Goal: Task Accomplishment & Management: Complete application form

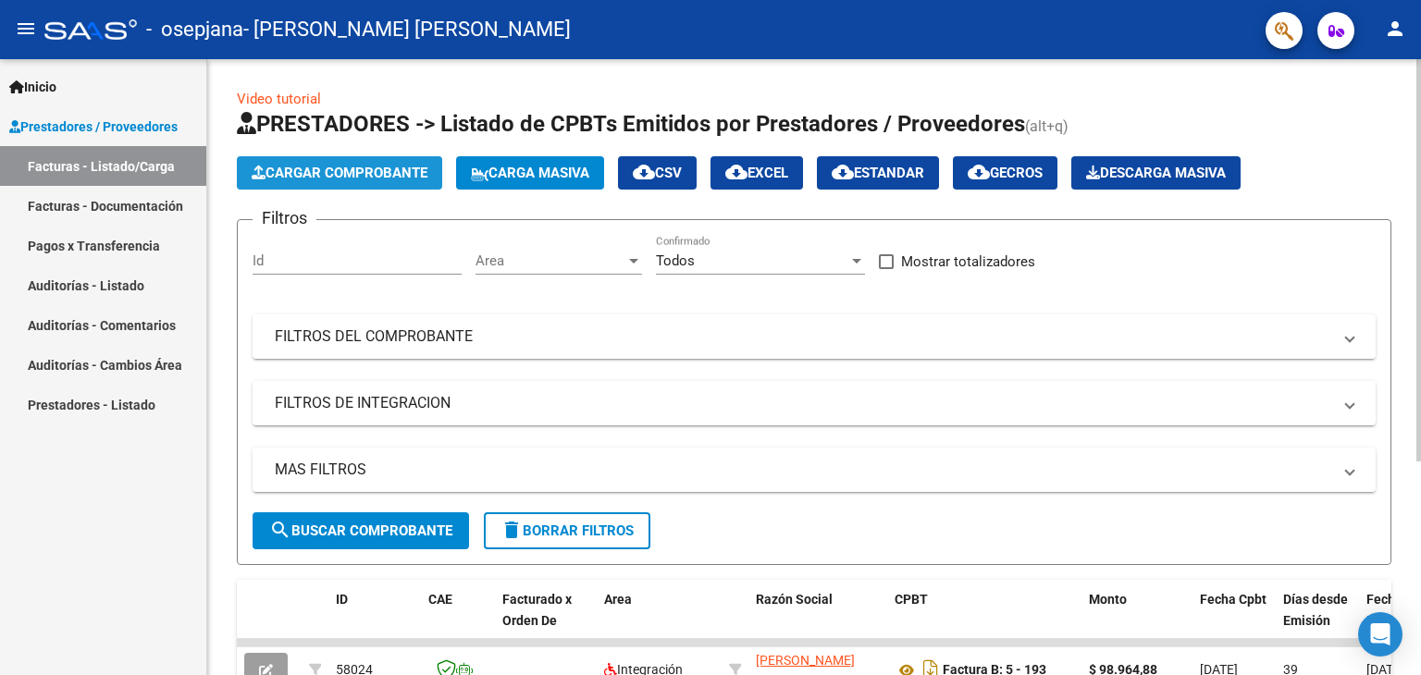
click at [291, 165] on span "Cargar Comprobante" at bounding box center [340, 173] width 176 height 17
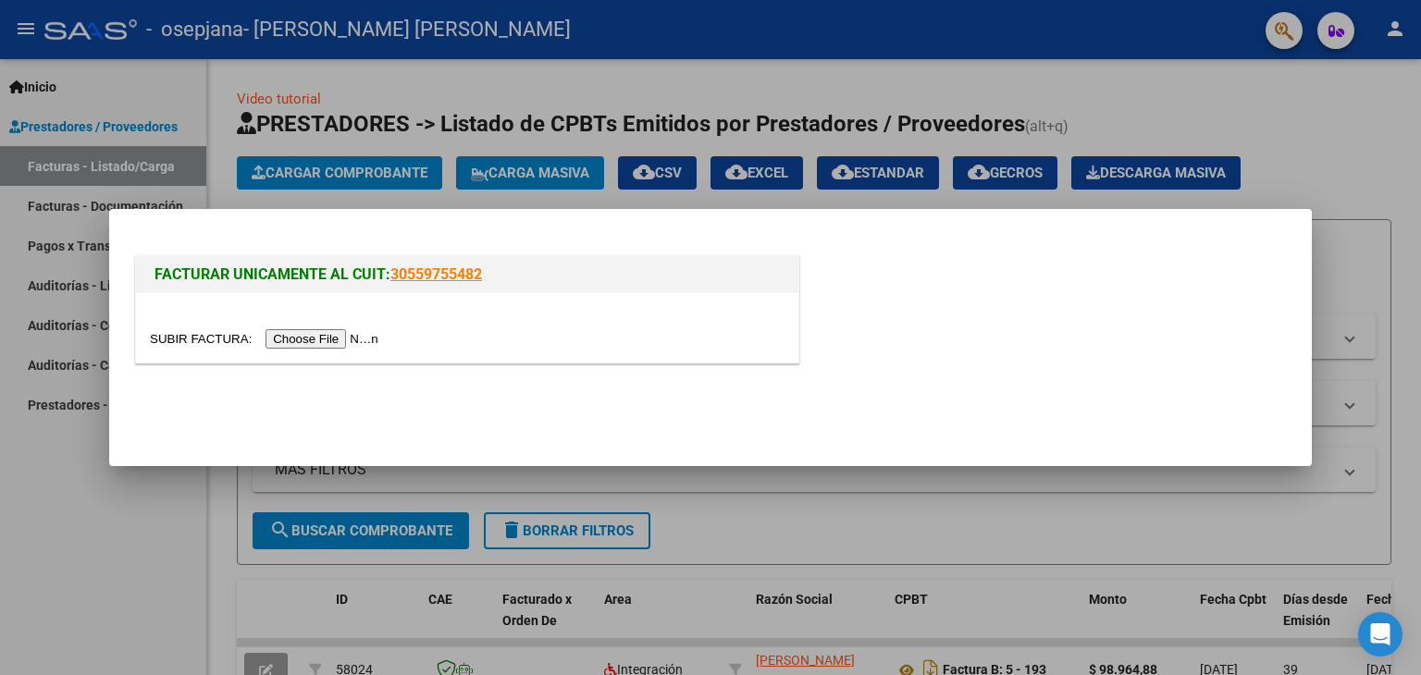
click at [338, 334] on input "file" at bounding box center [267, 338] width 234 height 19
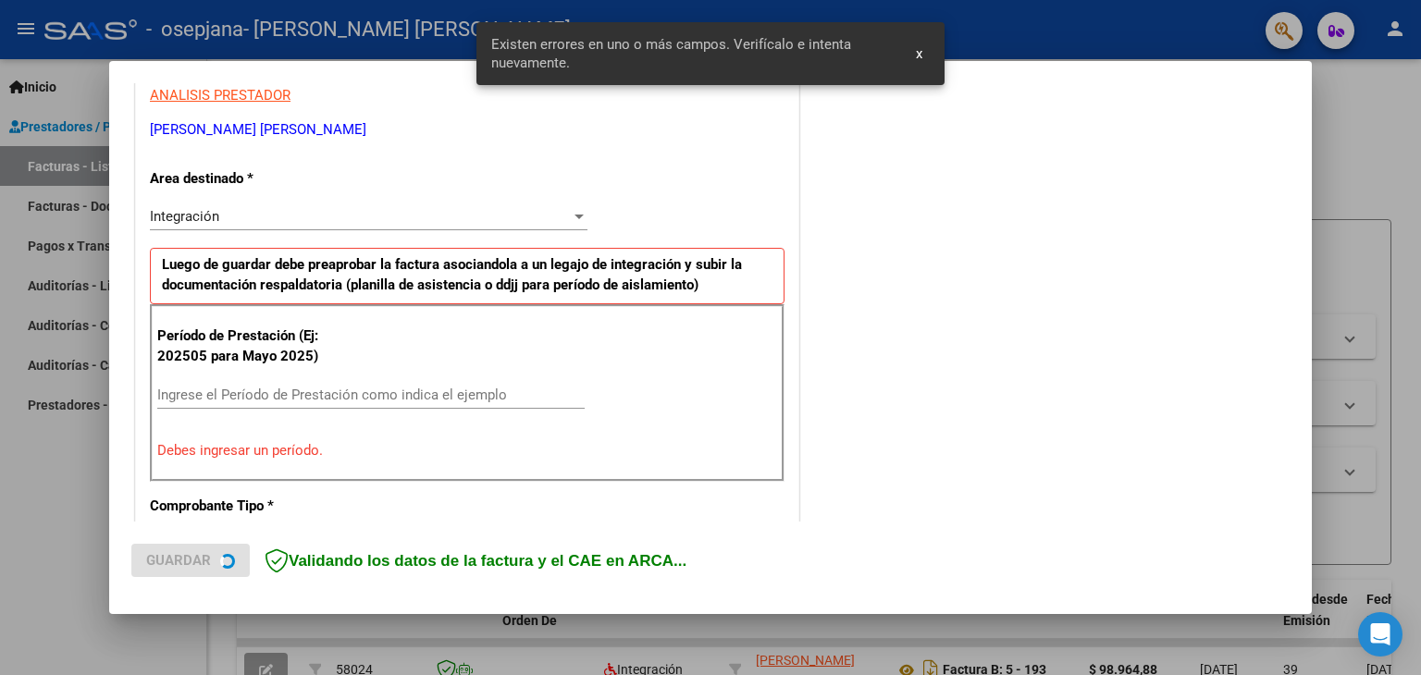
scroll to position [389, 0]
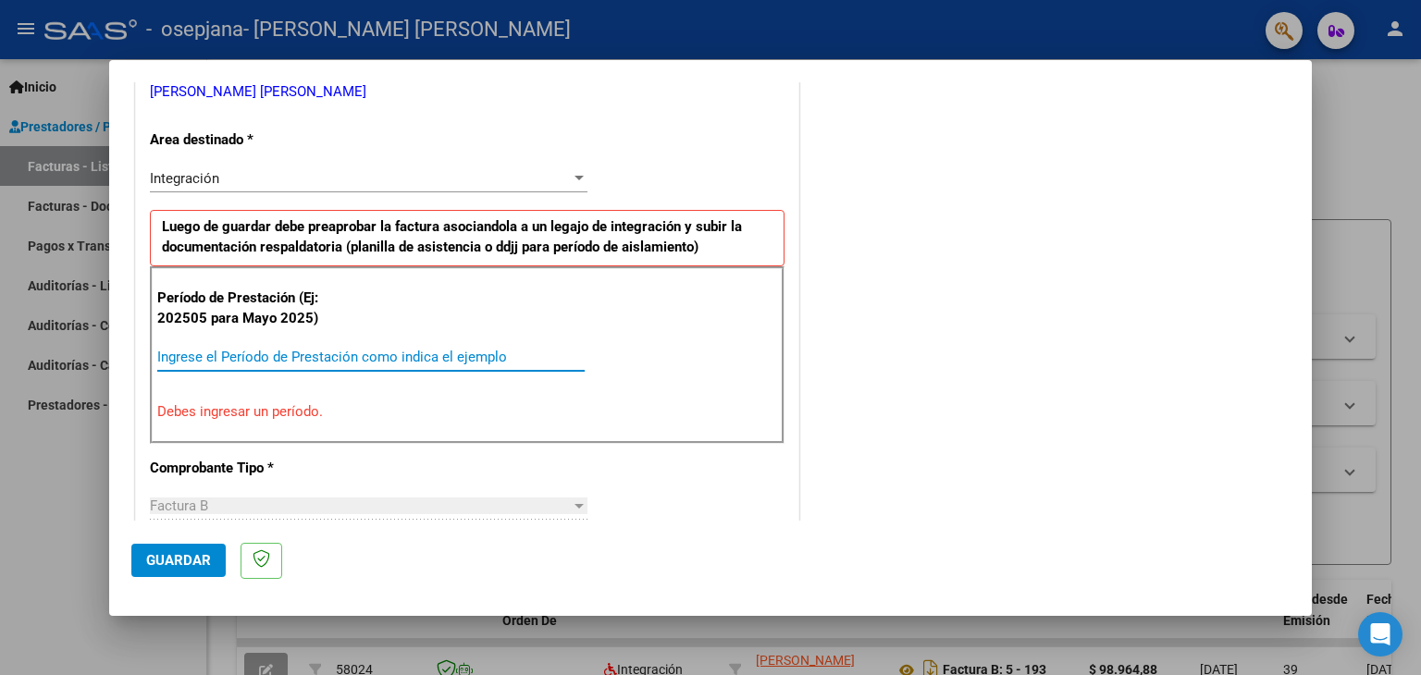
click at [375, 350] on input "Ingrese el Período de Prestación como indica el ejemplo" at bounding box center [370, 357] width 427 height 17
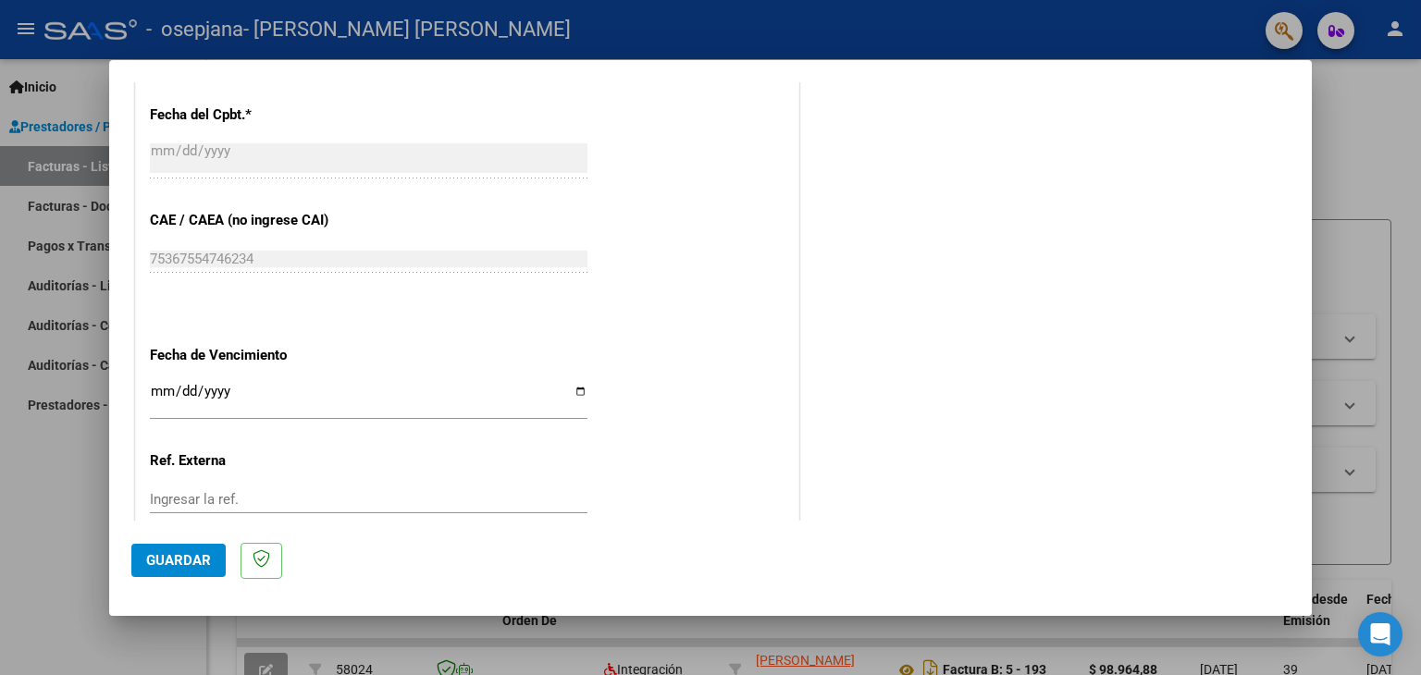
scroll to position [1187, 0]
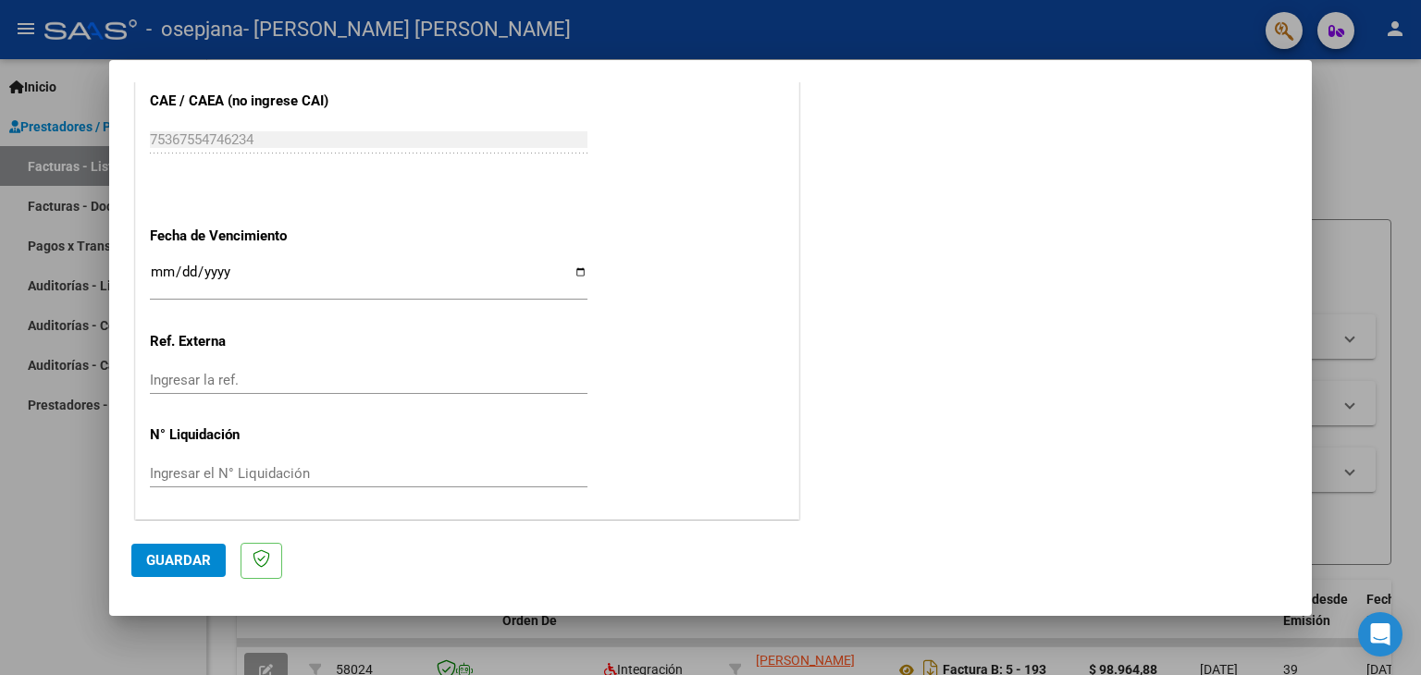
type input "202508"
click at [189, 563] on span "Guardar" at bounding box center [178, 560] width 65 height 17
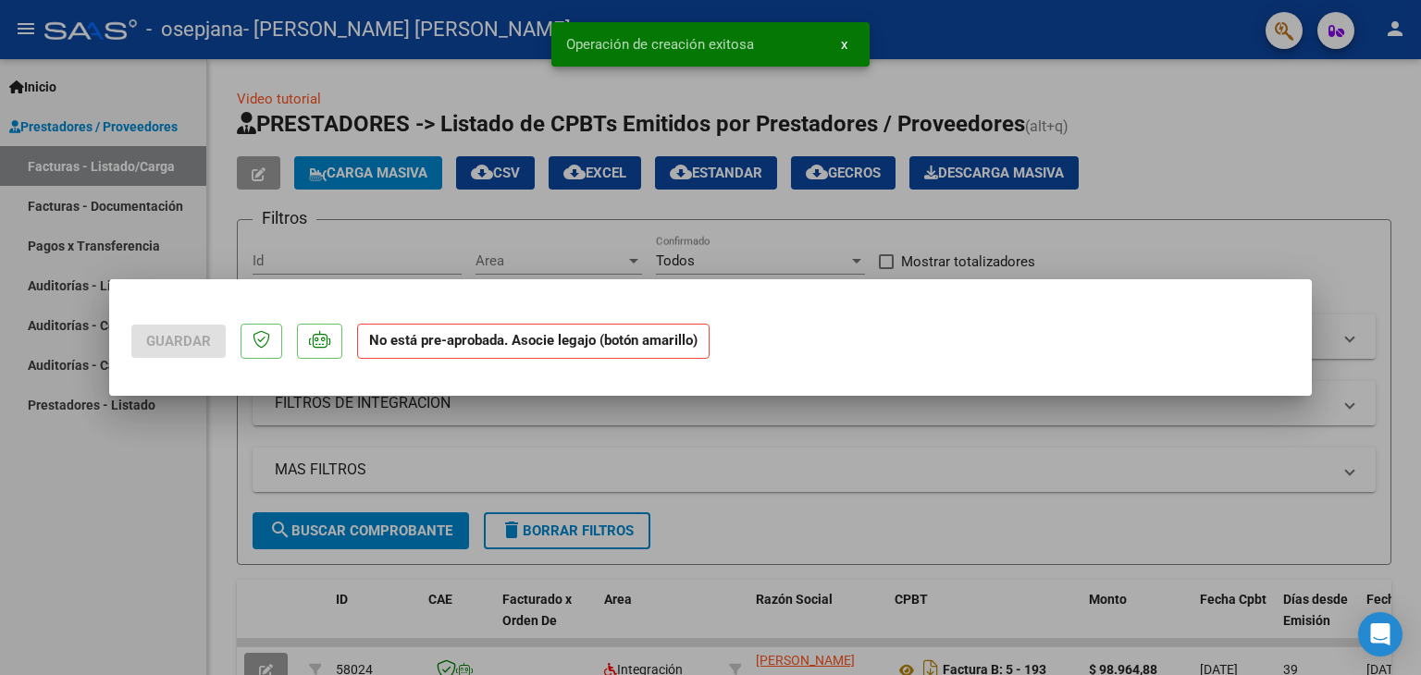
scroll to position [0, 0]
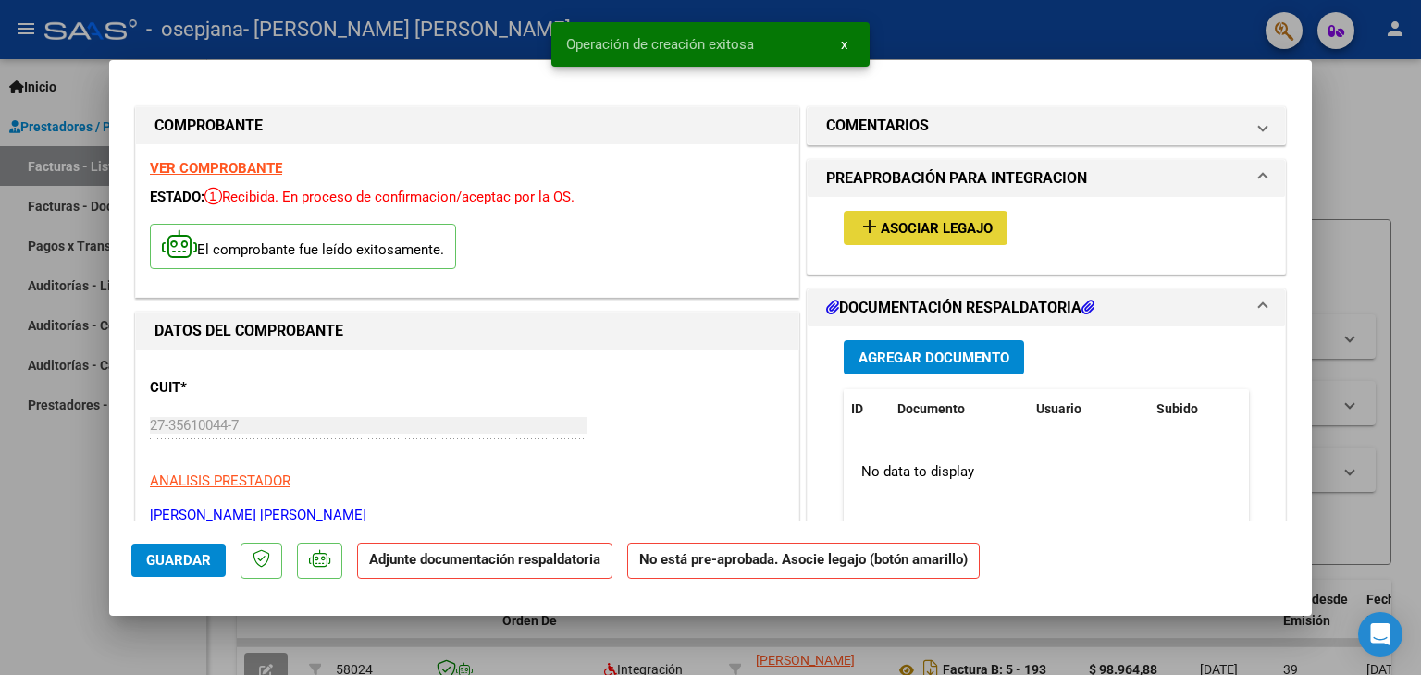
click at [884, 236] on span "Asociar Legajo" at bounding box center [937, 228] width 112 height 17
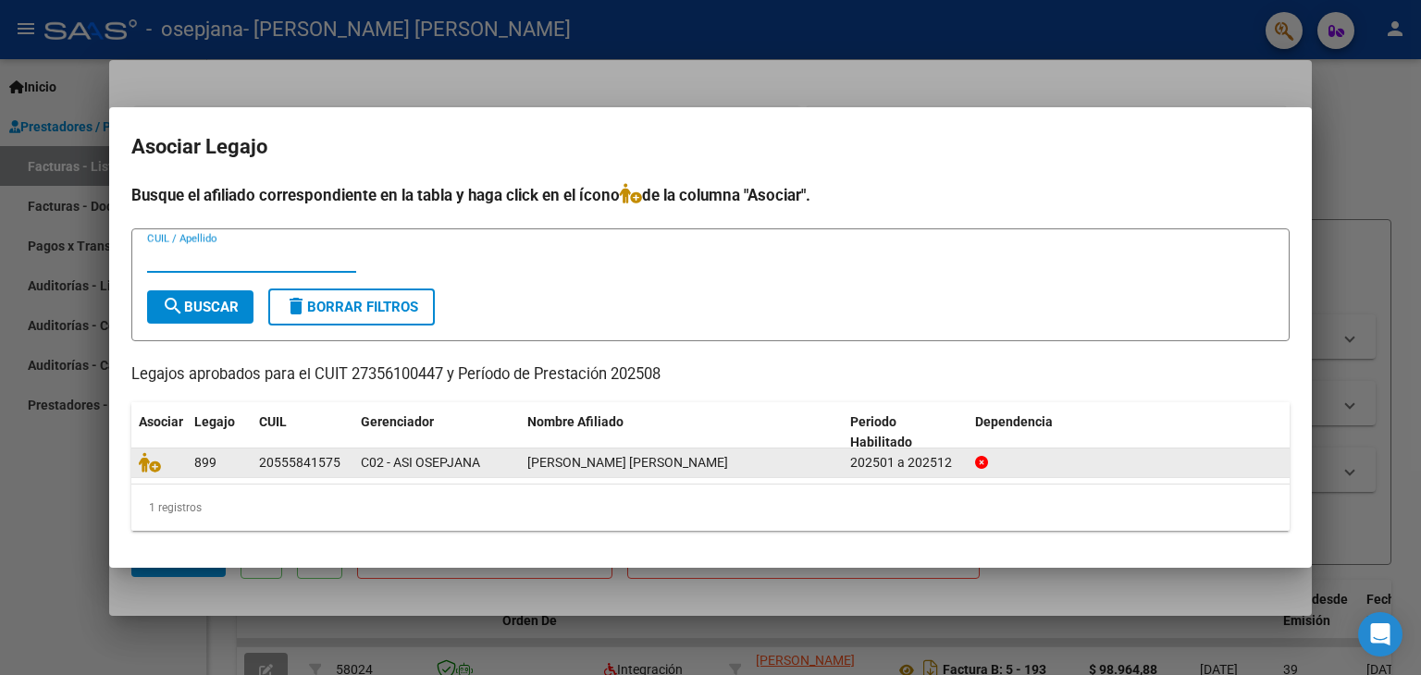
click at [779, 452] on div "[PERSON_NAME] [PERSON_NAME]" at bounding box center [681, 462] width 308 height 21
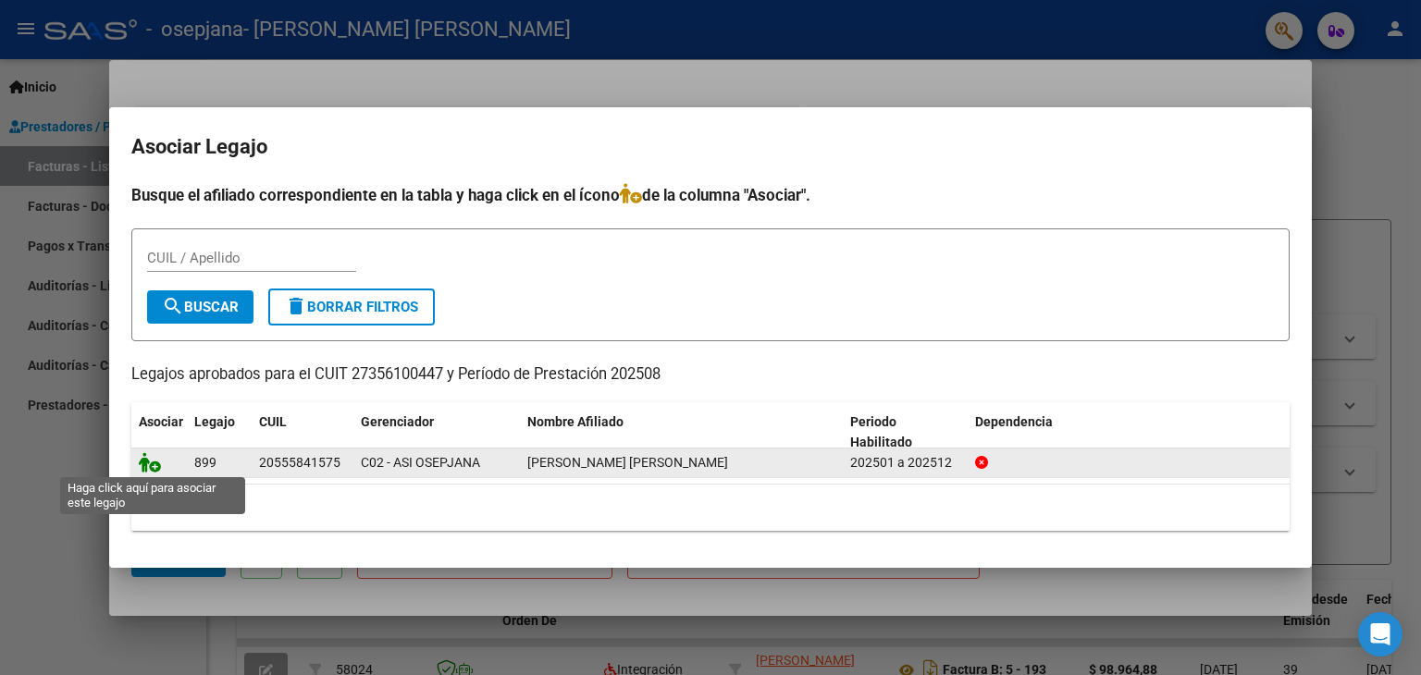
click at [144, 463] on icon at bounding box center [150, 462] width 22 height 20
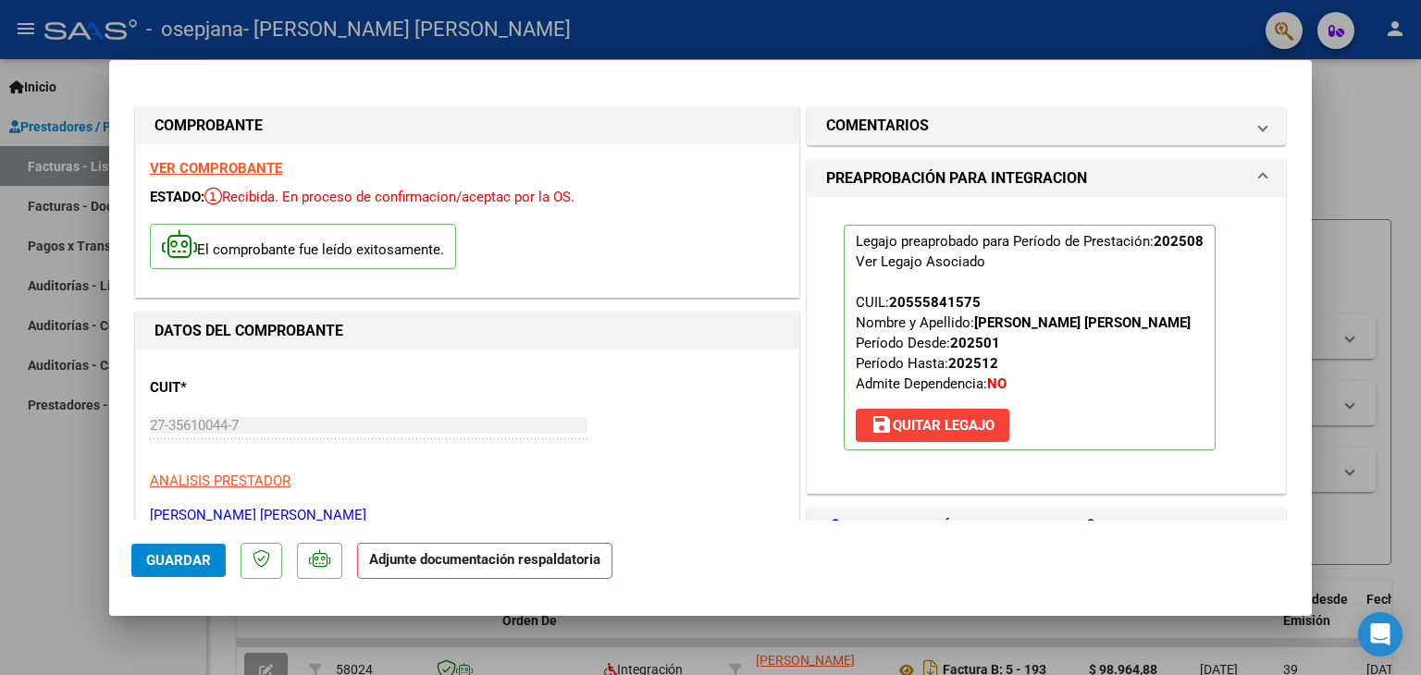
scroll to position [157, 0]
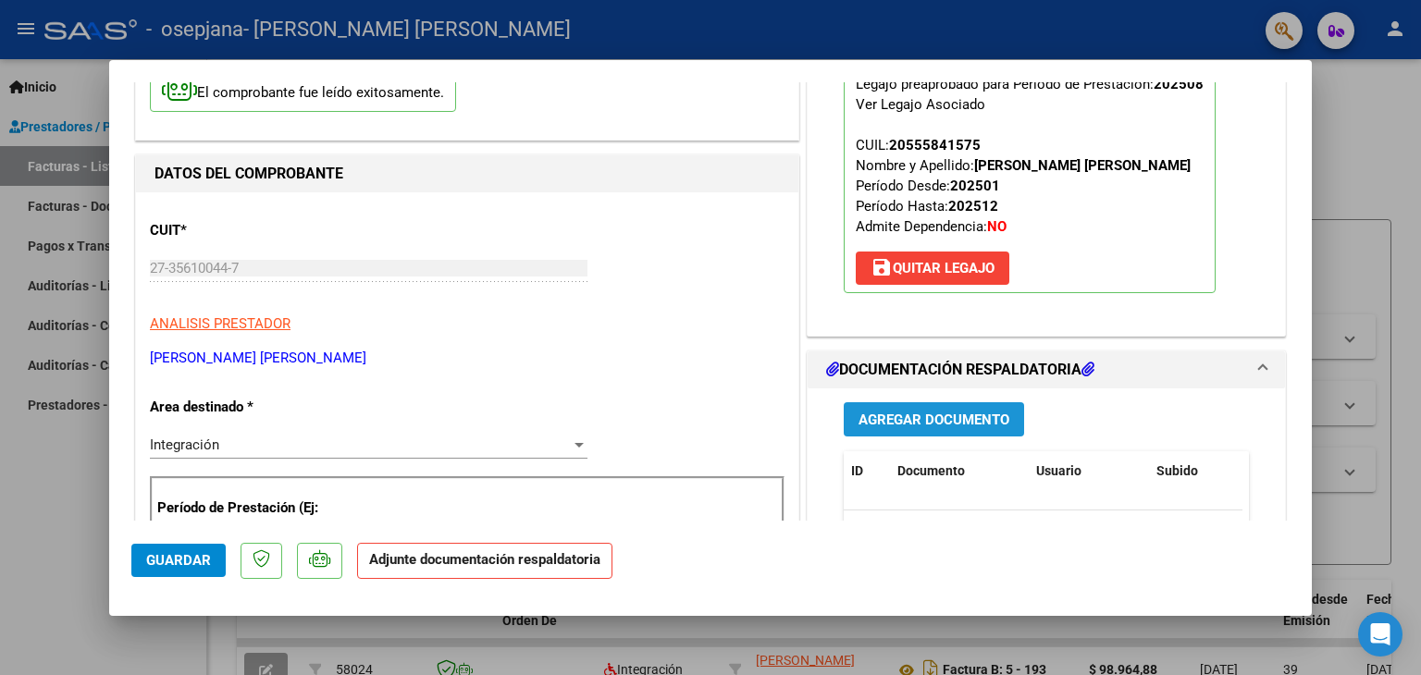
click at [916, 411] on span "Agregar Documento" at bounding box center [933, 419] width 151 height 17
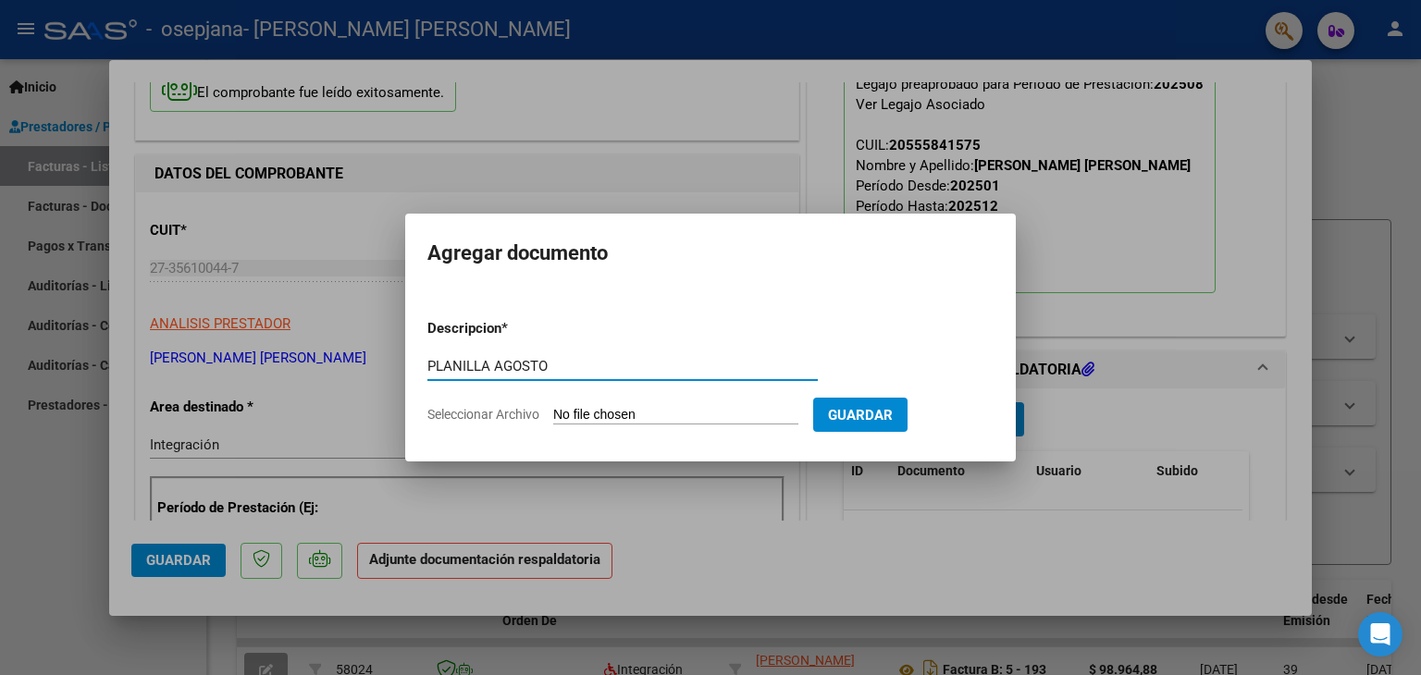
type input "PLANILLA AGOSTO"
click at [716, 408] on input "Seleccionar Archivo" at bounding box center [675, 416] width 245 height 18
type input "C:\fakepath\CamScanner [DATE] 21.28.pdf"
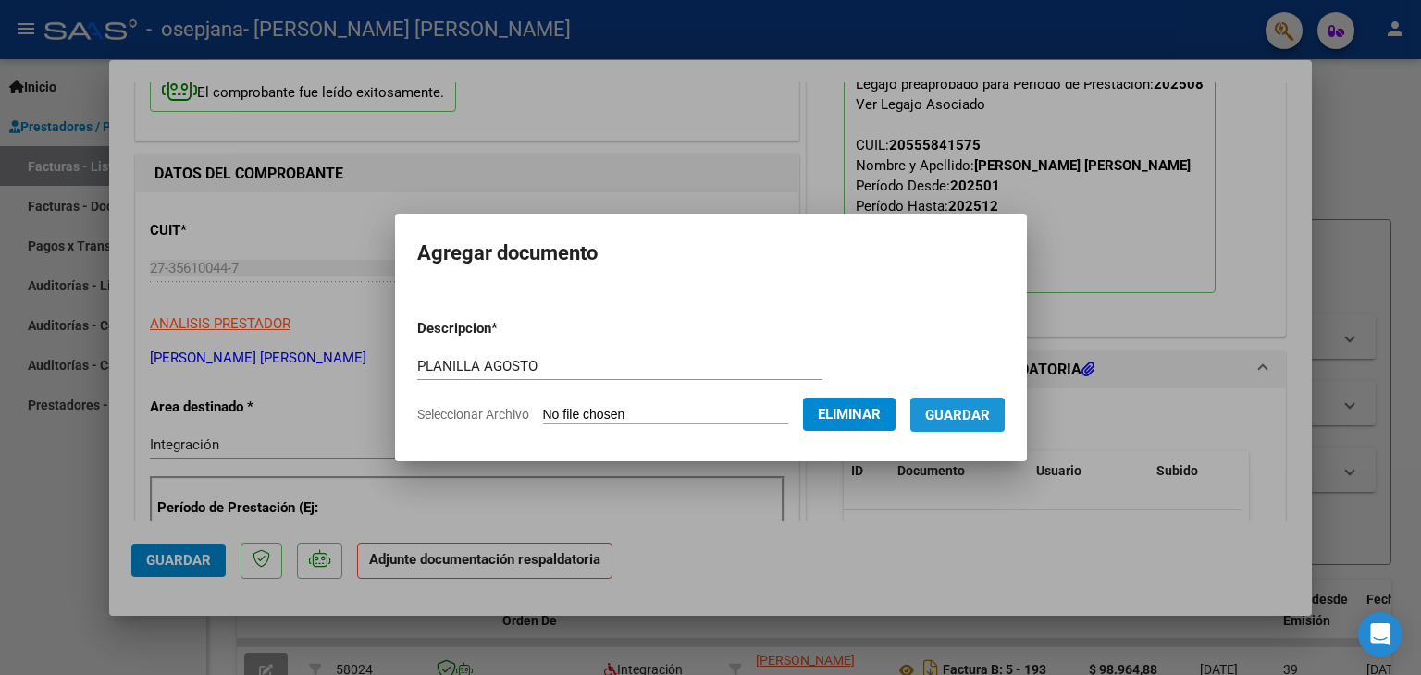
click at [936, 419] on button "Guardar" at bounding box center [957, 415] width 94 height 34
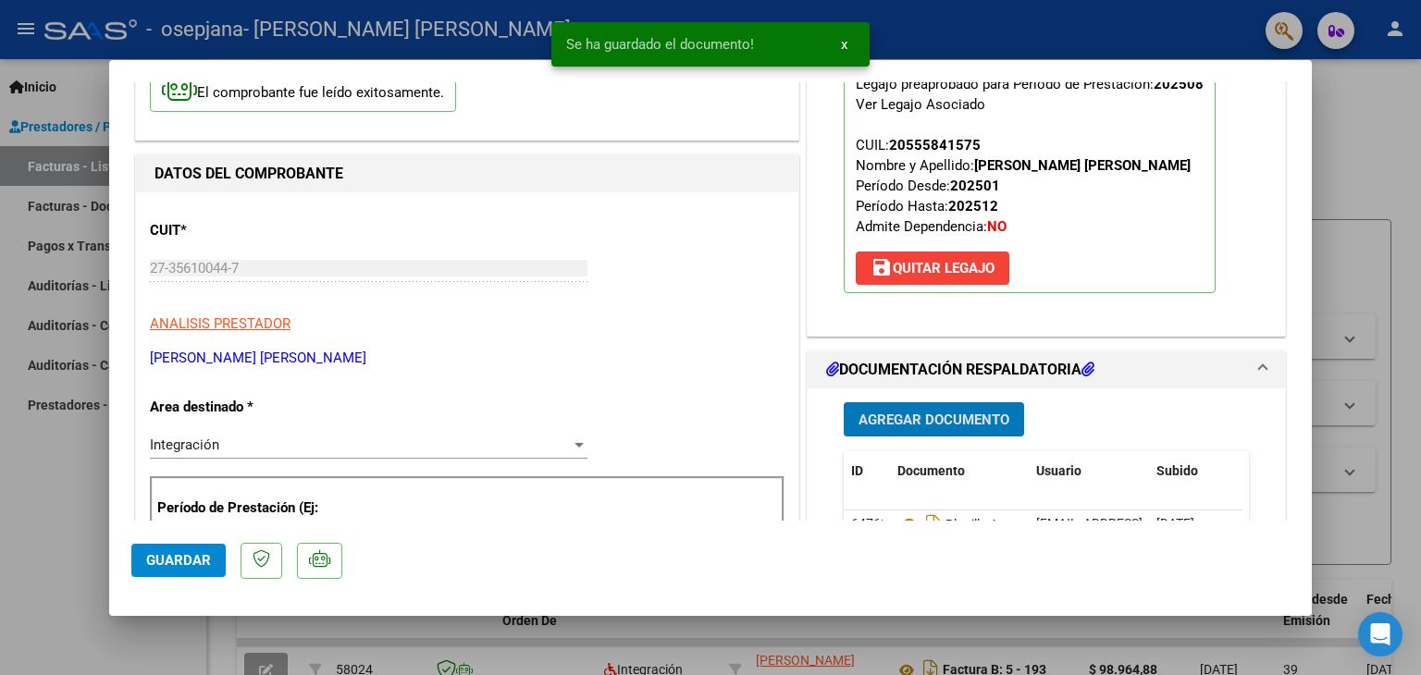
click at [940, 411] on span "Agregar Documento" at bounding box center [933, 419] width 151 height 17
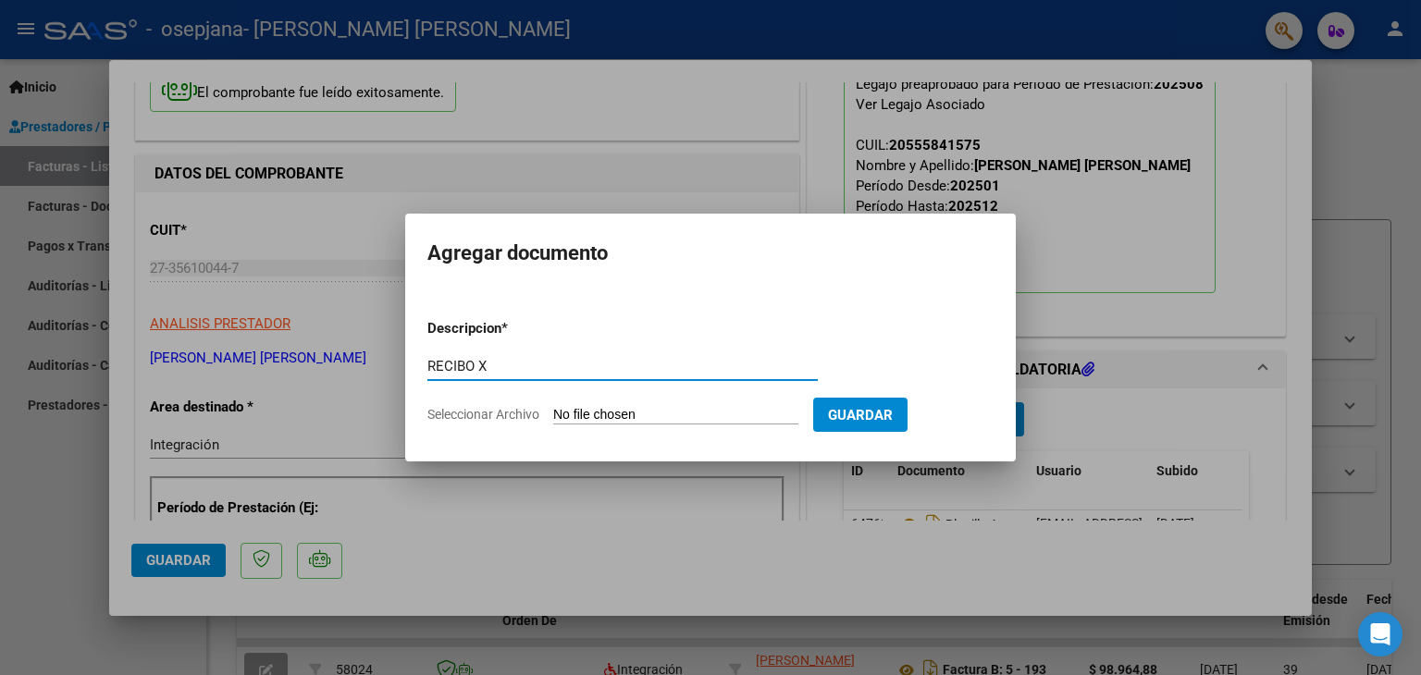
type input "RECIBO X"
click at [798, 419] on input "Seleccionar Archivo" at bounding box center [675, 416] width 245 height 18
type input "C:\fakepath\recibo X [PERSON_NAME].pdf"
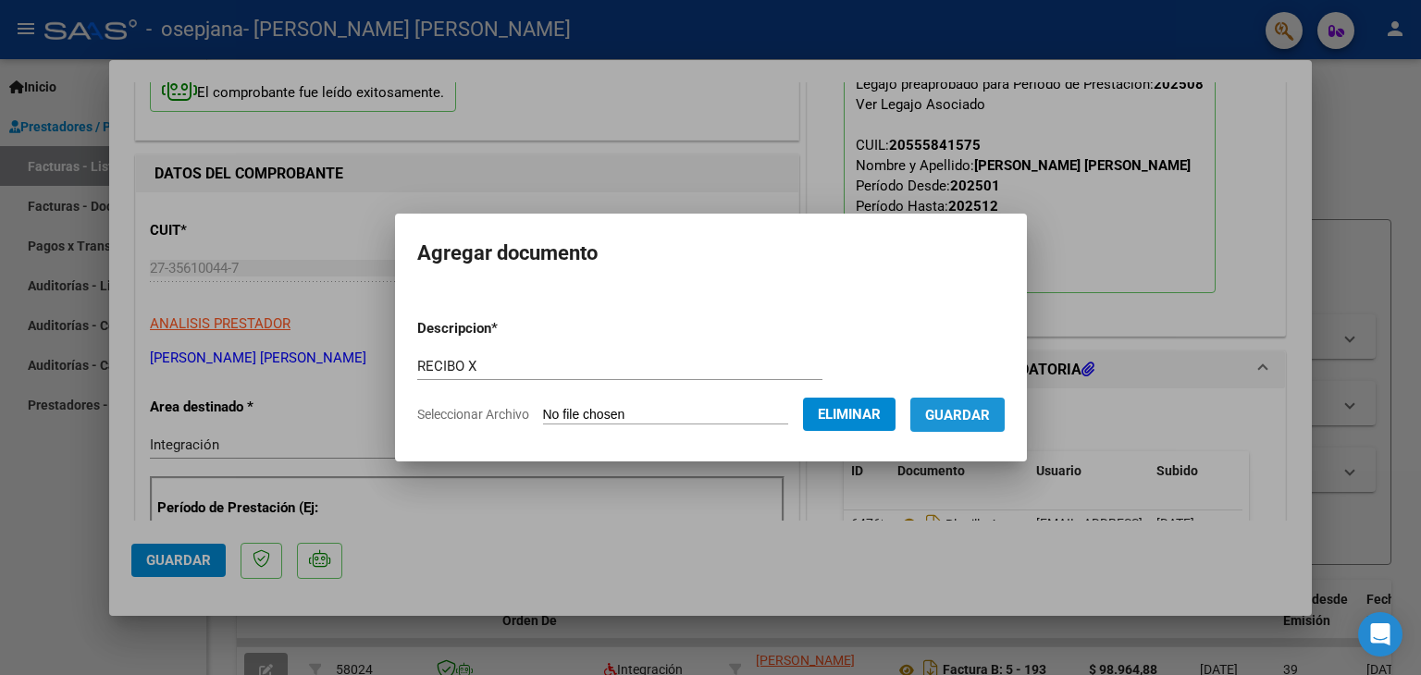
click at [955, 422] on span "Guardar" at bounding box center [957, 415] width 65 height 17
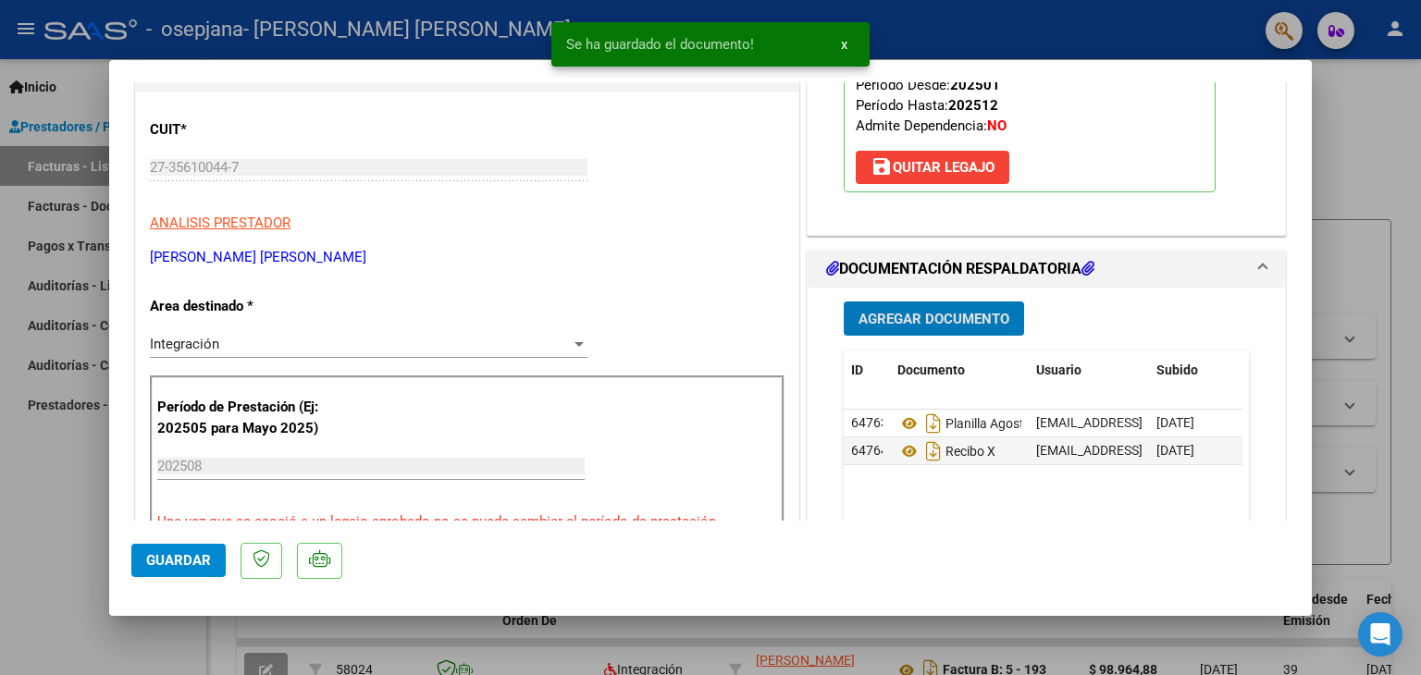
scroll to position [272, 0]
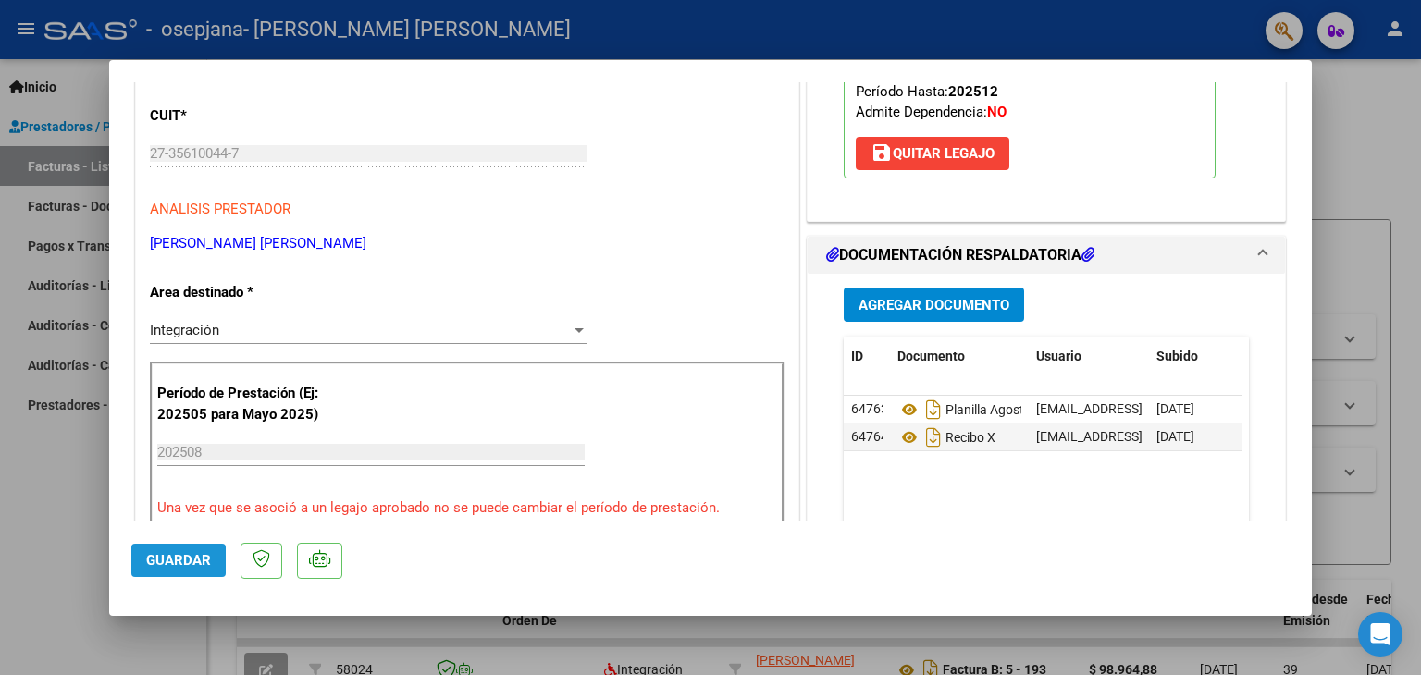
click at [184, 556] on span "Guardar" at bounding box center [178, 560] width 65 height 17
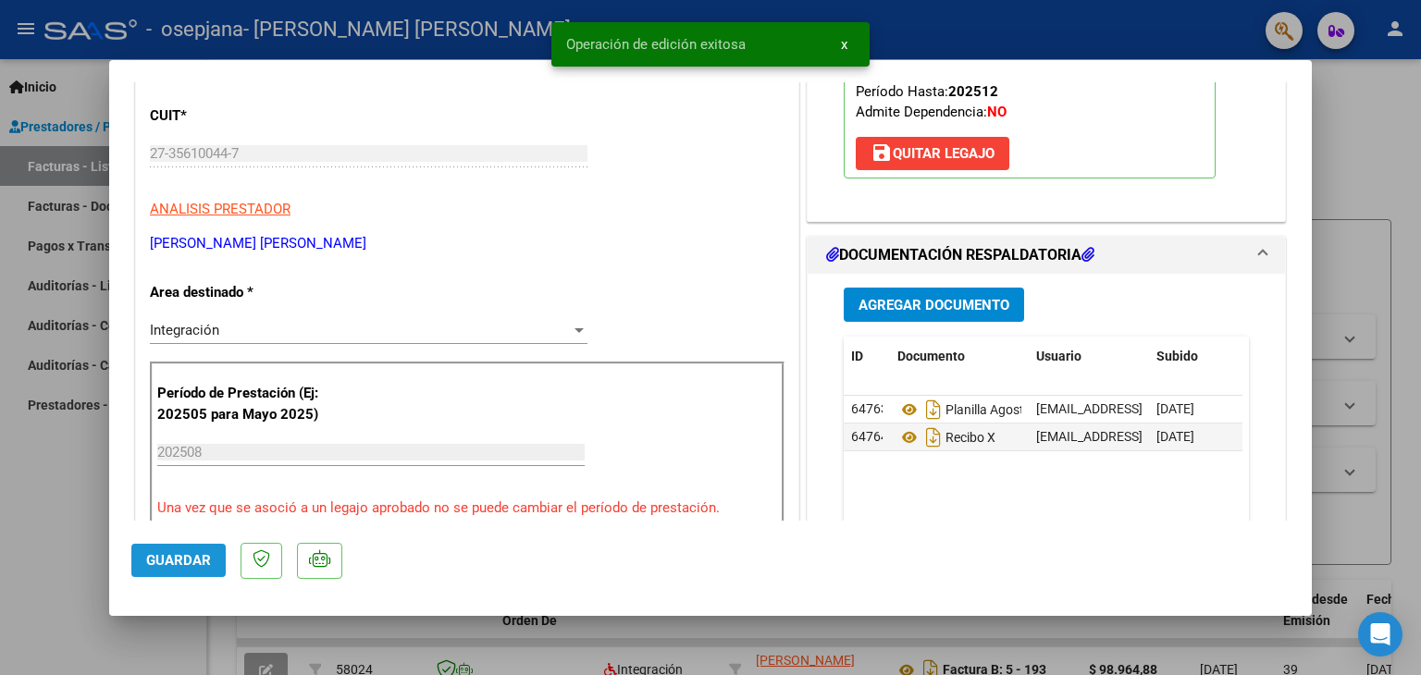
click at [178, 566] on span "Guardar" at bounding box center [178, 560] width 65 height 17
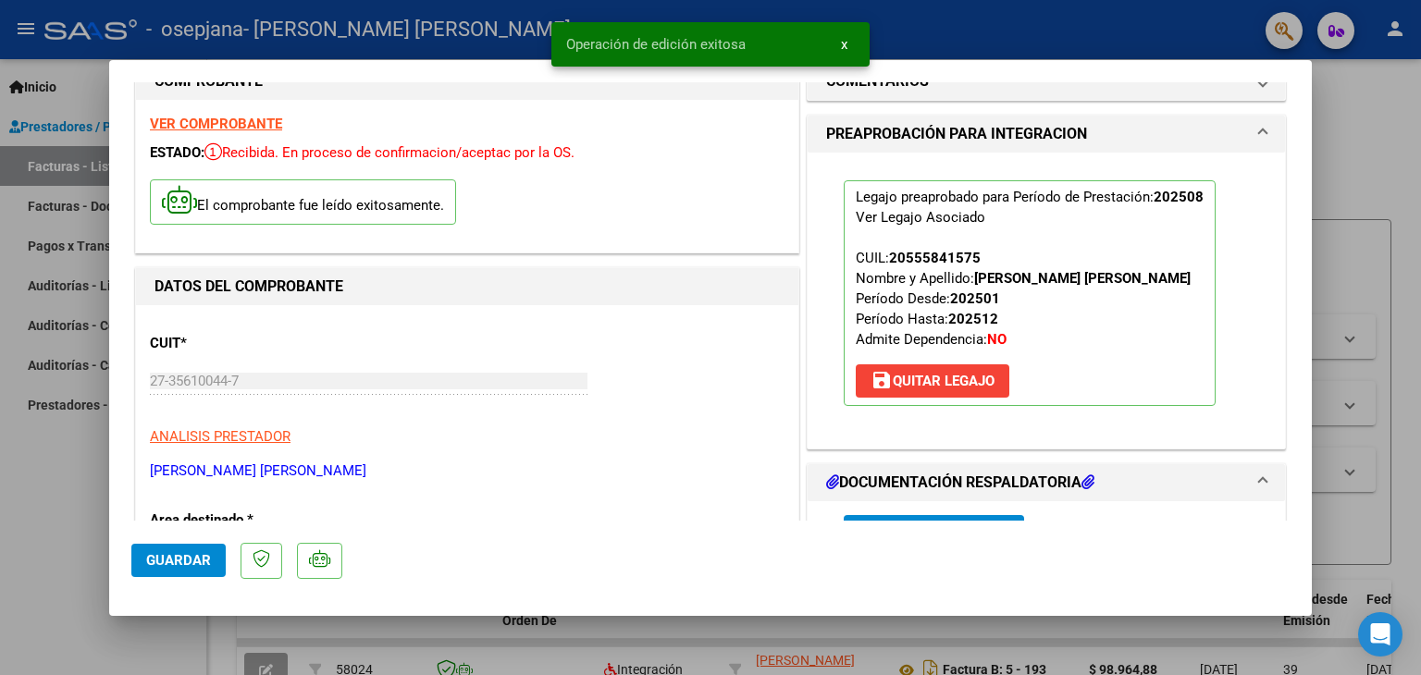
scroll to position [0, 0]
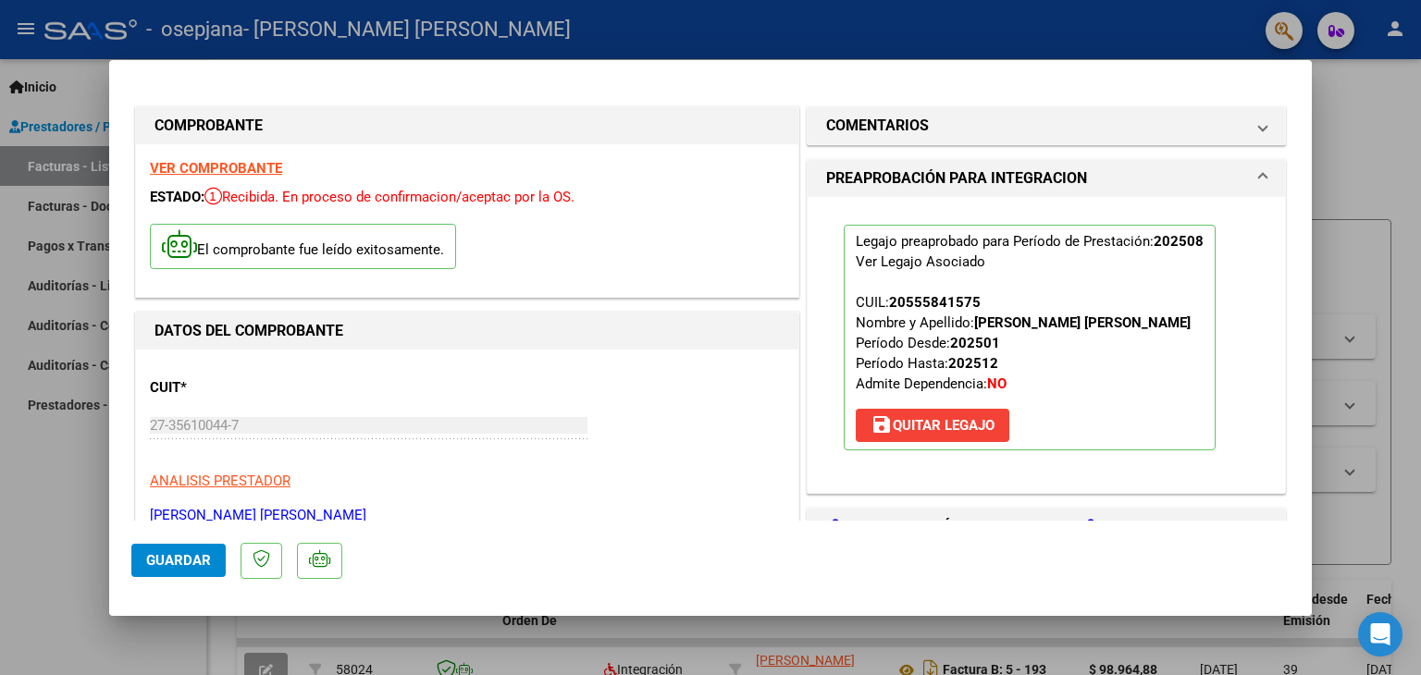
type input "$ 0,00"
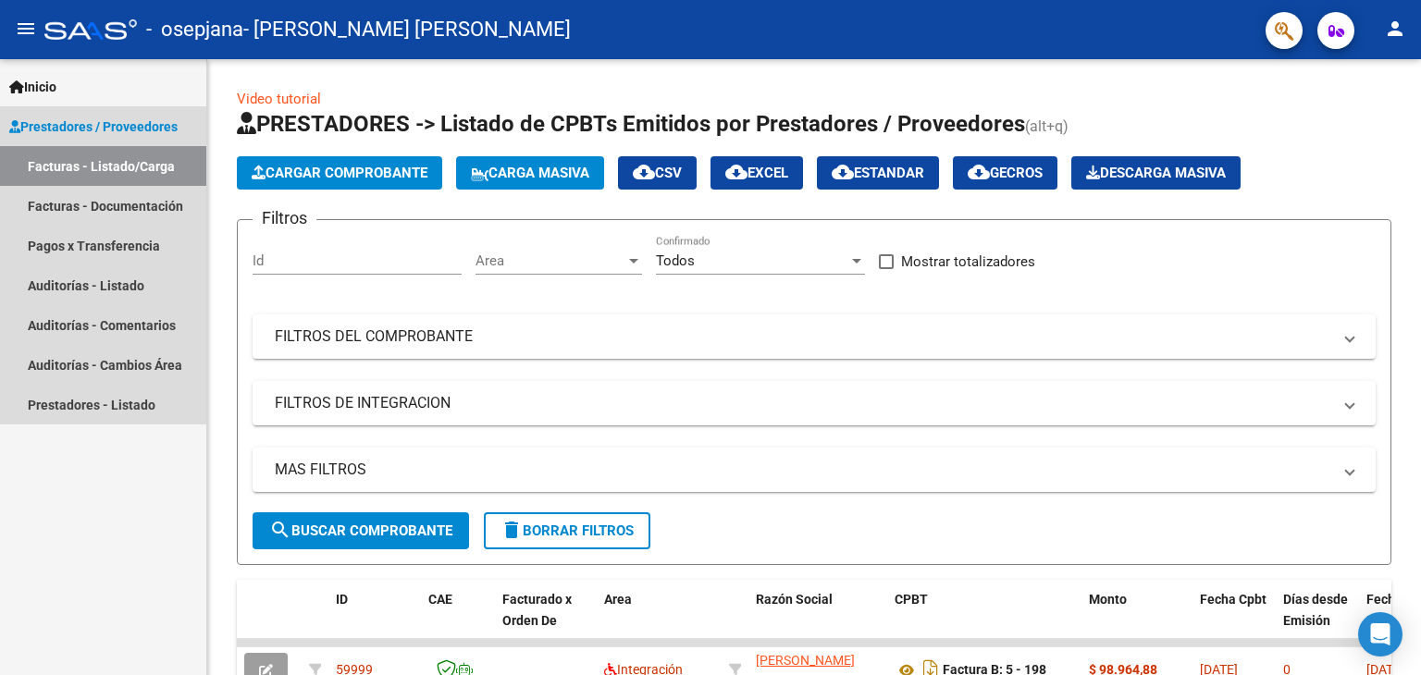
click at [118, 146] on link "Facturas - Listado/Carga" at bounding box center [103, 166] width 206 height 40
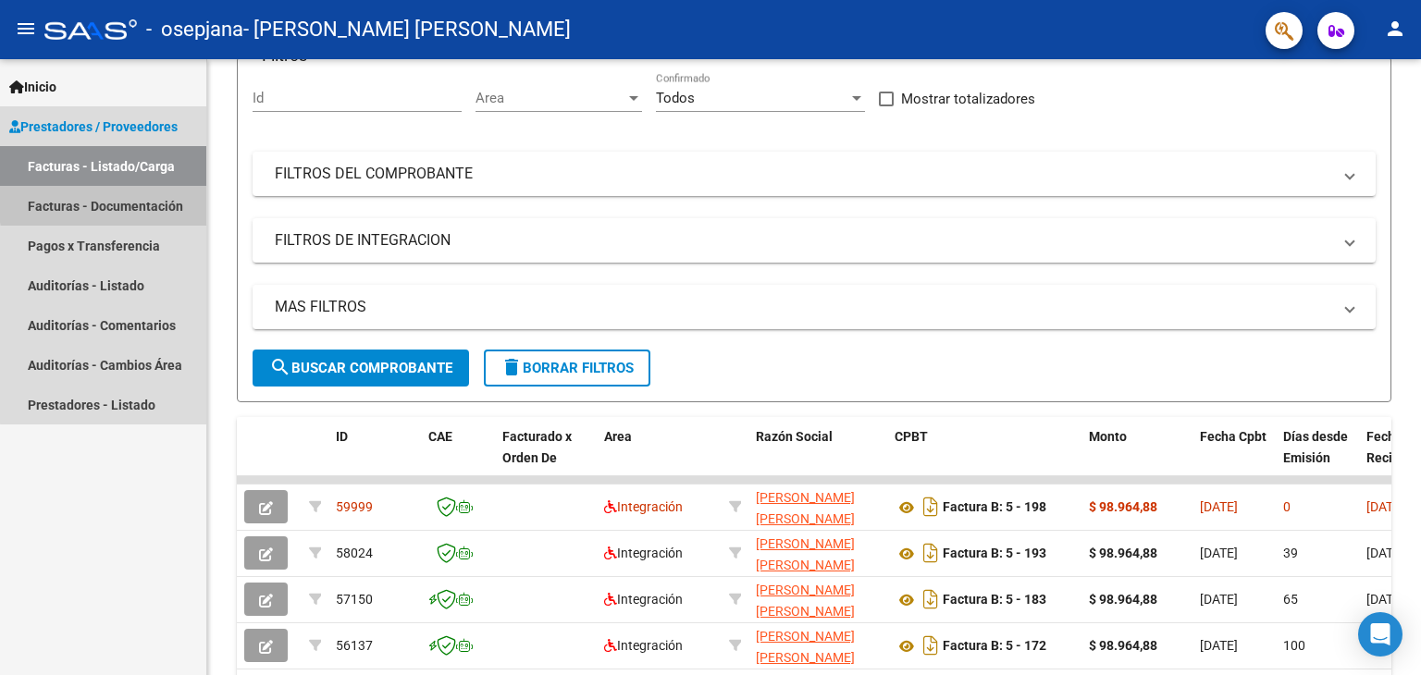
click at [152, 200] on link "Facturas - Documentación" at bounding box center [103, 206] width 206 height 40
